Goal: Task Accomplishment & Management: Manage account settings

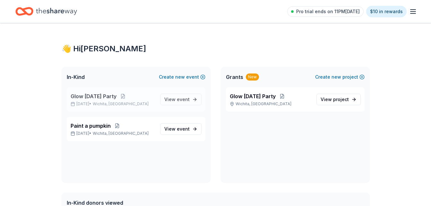
click at [102, 99] on span "Glow [DATE] Party" at bounding box center [94, 96] width 46 height 8
click at [94, 130] on div "Paint a pumpkin [DATE] • [GEOGRAPHIC_DATA], [GEOGRAPHIC_DATA]" at bounding box center [113, 129] width 84 height 14
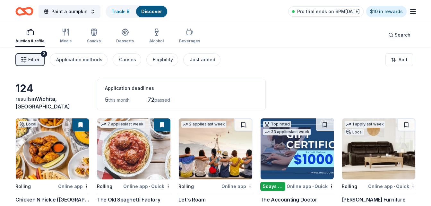
click at [156, 11] on link "Discover" at bounding box center [151, 11] width 21 height 5
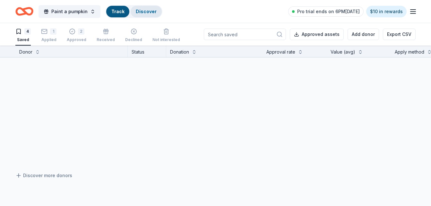
scroll to position [0, 0]
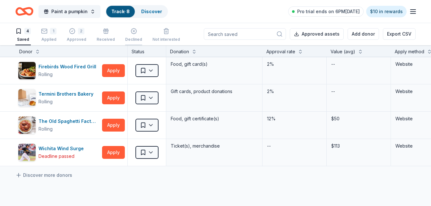
click at [132, 36] on div "Declined" at bounding box center [133, 35] width 17 height 14
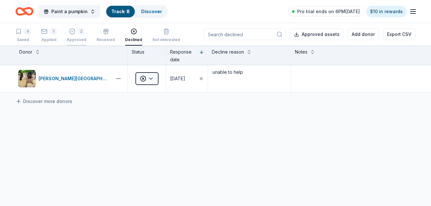
click at [77, 38] on div "Approved" at bounding box center [77, 39] width 20 height 5
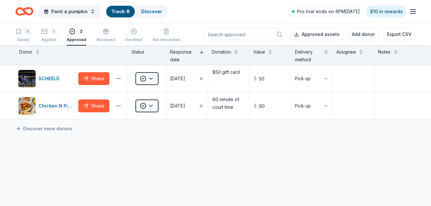
click at [257, 35] on input at bounding box center [245, 35] width 82 height 12
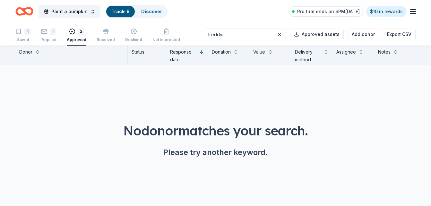
type input "freddys"
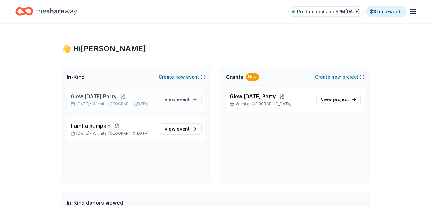
click at [98, 97] on span "Glow [DATE] Party" at bounding box center [94, 96] width 46 height 8
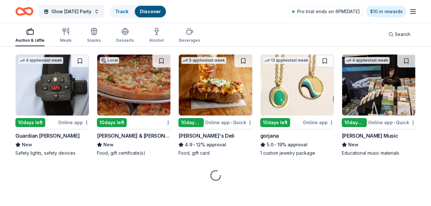
scroll to position [933, 0]
